Goal: Browse casually

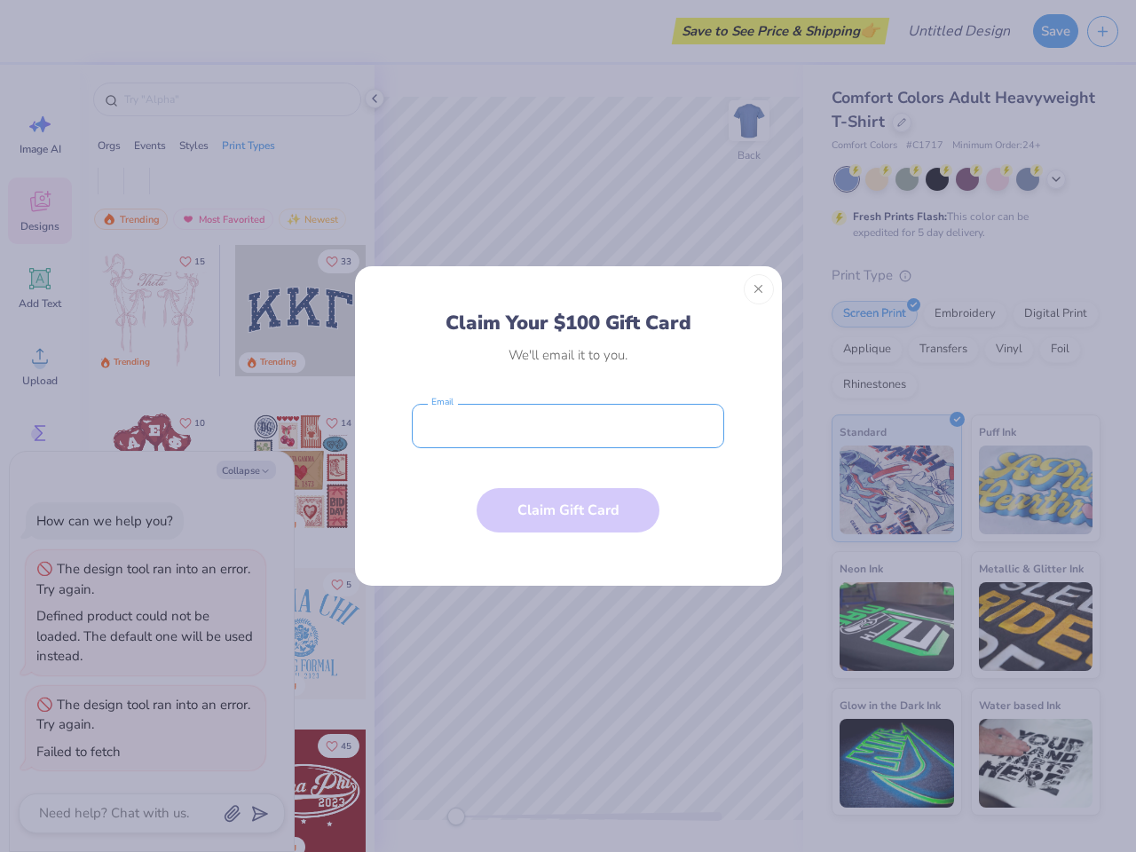
click at [568, 426] on input "email" at bounding box center [568, 426] width 312 height 44
click at [759, 289] on button "Close" at bounding box center [759, 289] width 30 height 30
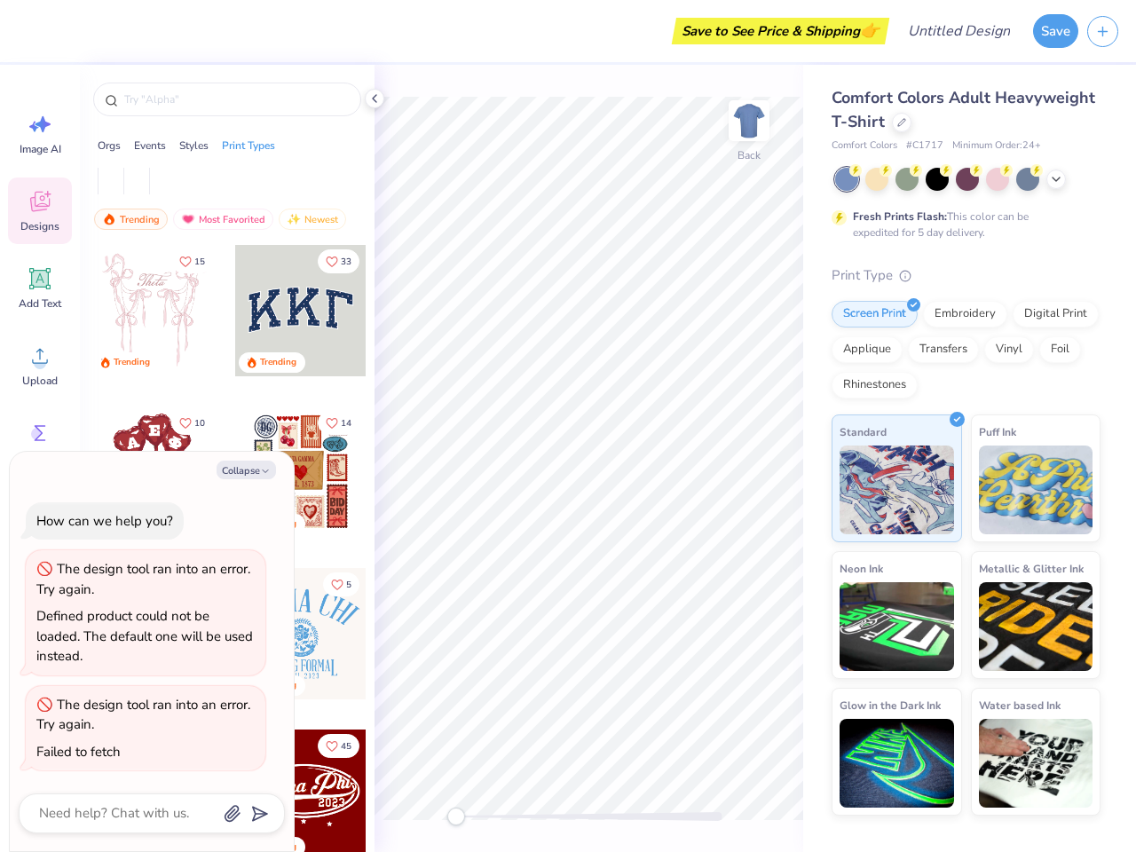
type textarea "x"
